Goal: Navigation & Orientation: Find specific page/section

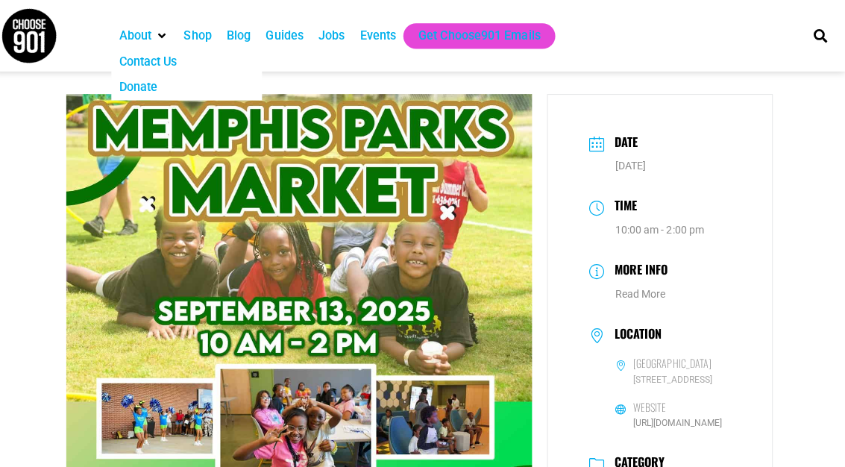
click at [137, 57] on div "Contact Us" at bounding box center [153, 61] width 57 height 18
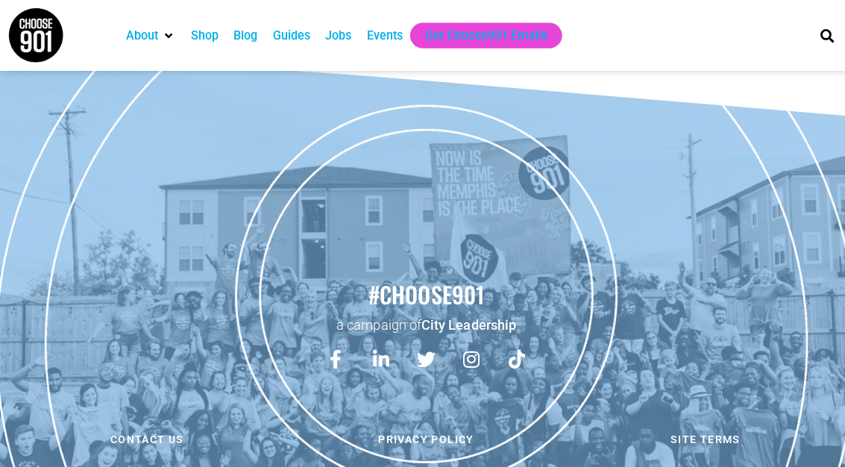
scroll to position [1777, 0]
click at [482, 342] on link "Instagram" at bounding box center [467, 355] width 37 height 37
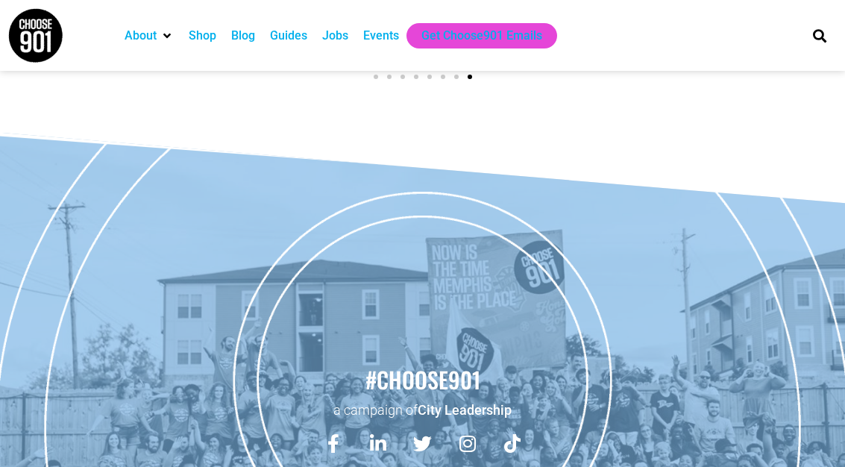
scroll to position [1773, 0]
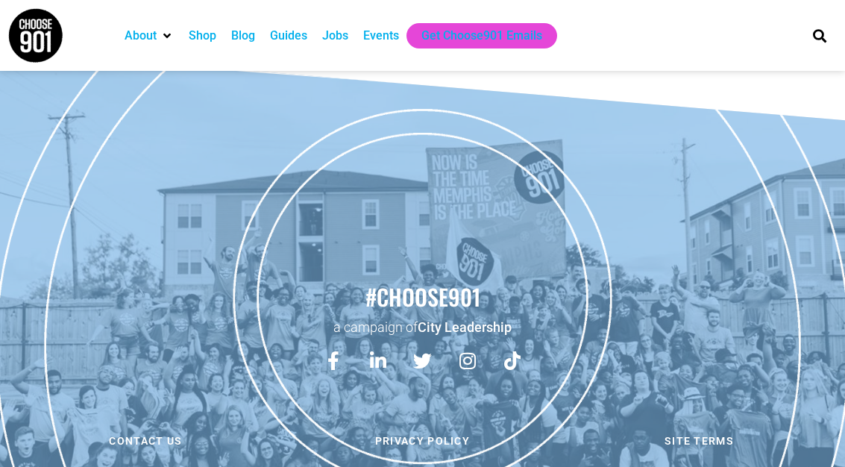
click at [431, 302] on h2 "#choose901" at bounding box center [422, 296] width 830 height 31
click at [395, 37] on div "Events" at bounding box center [381, 36] width 36 height 18
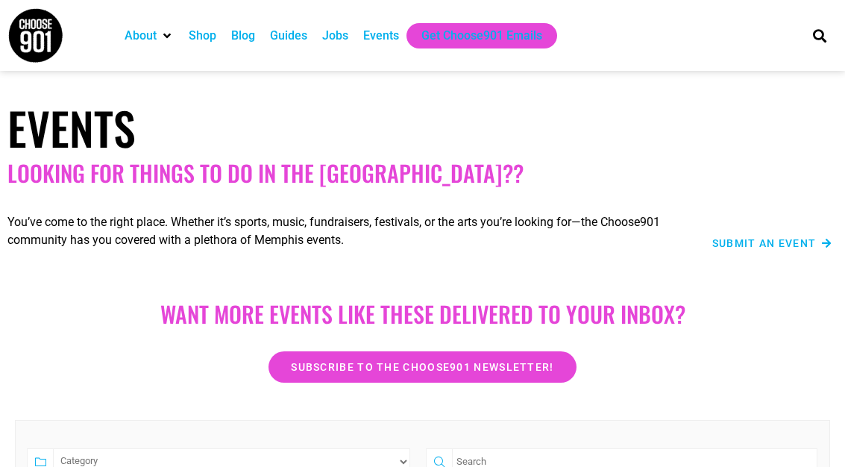
click at [391, 27] on div "Events" at bounding box center [381, 36] width 36 height 18
click at [394, 28] on div "Events" at bounding box center [381, 36] width 36 height 18
click at [201, 28] on div "Shop" at bounding box center [203, 36] width 28 height 18
click at [395, 34] on div "Events" at bounding box center [381, 36] width 36 height 18
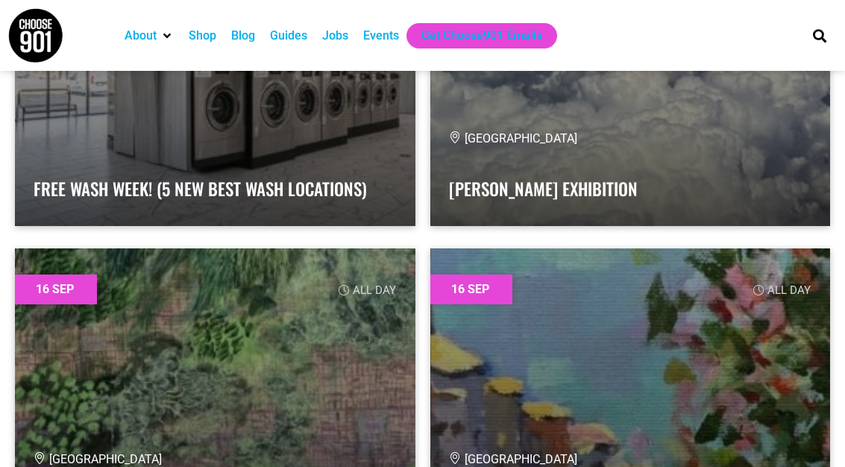
scroll to position [31152, 0]
